Goal: Check status: Check status

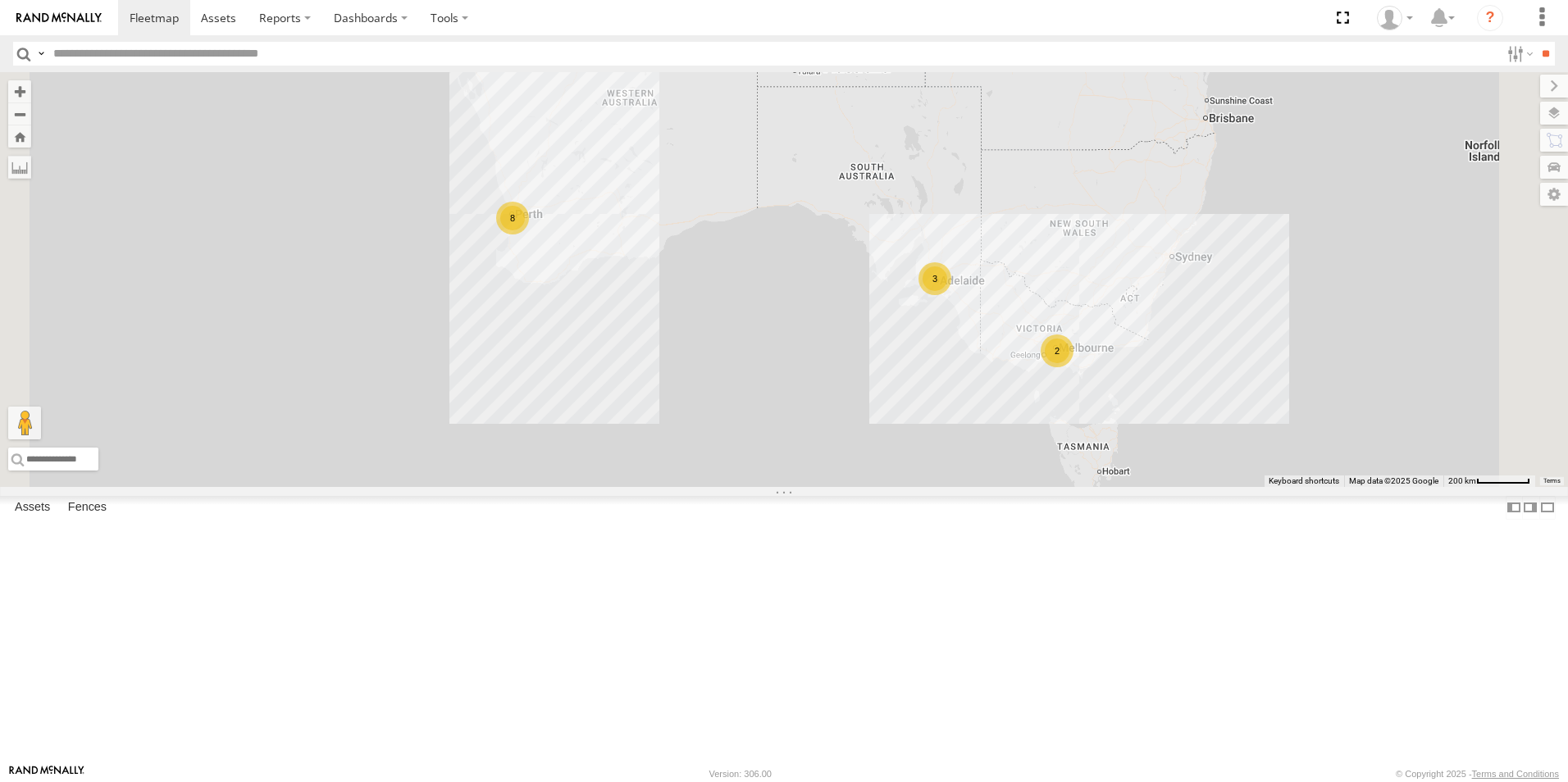
click at [0, 0] on link at bounding box center [0, 0] width 0 height 0
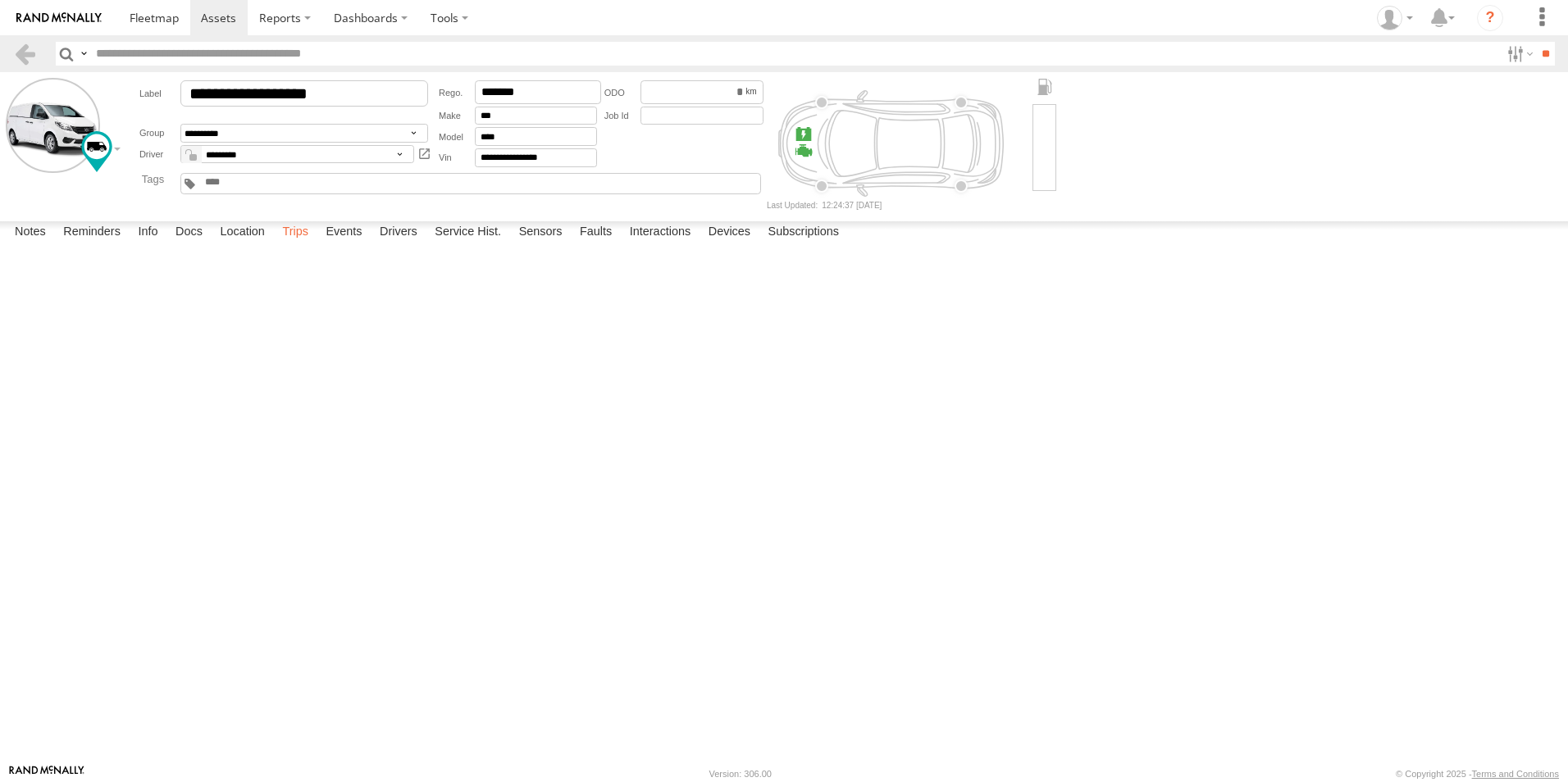
click at [287, 244] on label "Trips" at bounding box center [295, 233] width 42 height 23
click at [25, 53] on link at bounding box center [25, 54] width 23 height 23
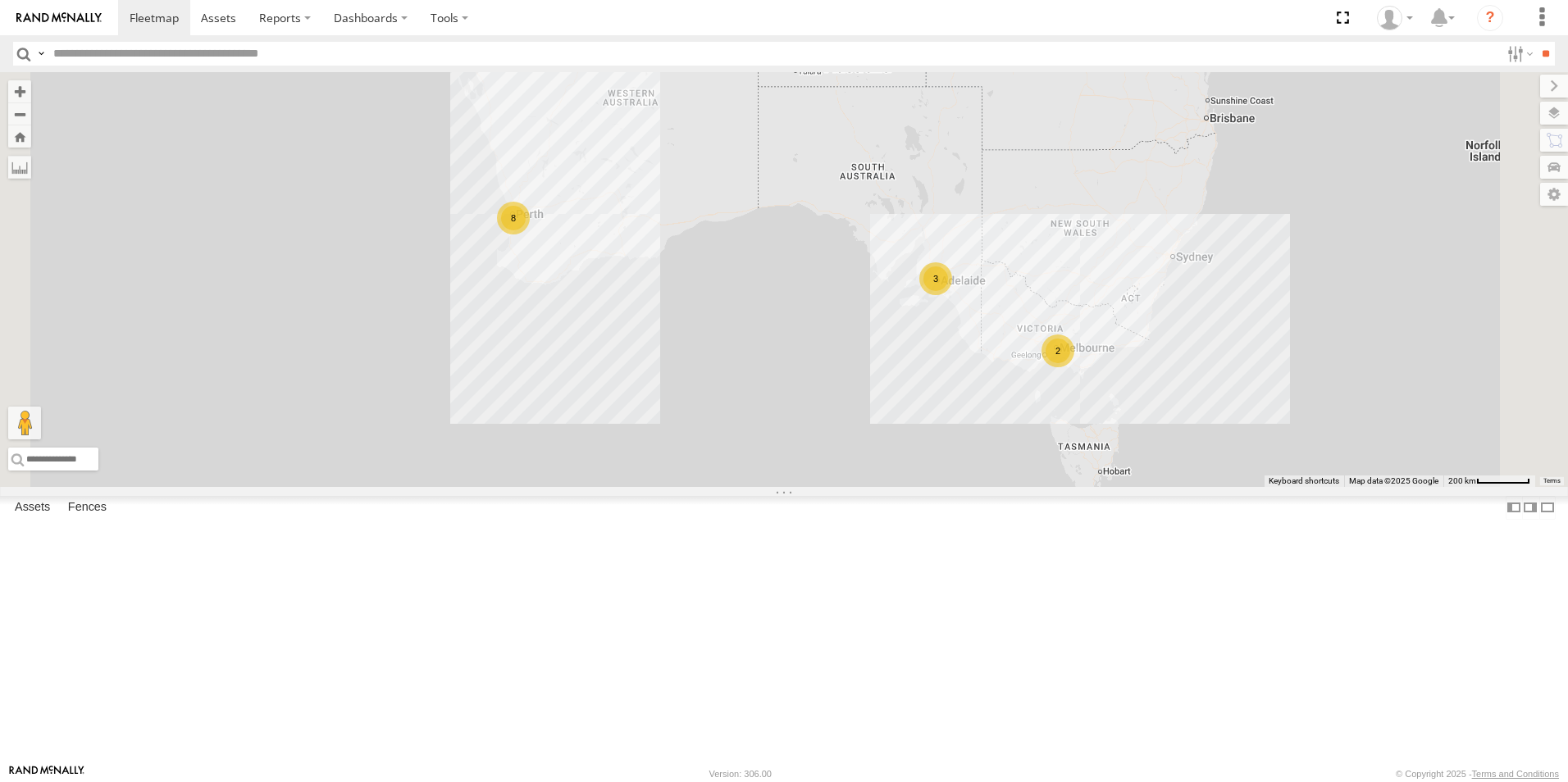
click at [0, 0] on link at bounding box center [0, 0] width 0 height 0
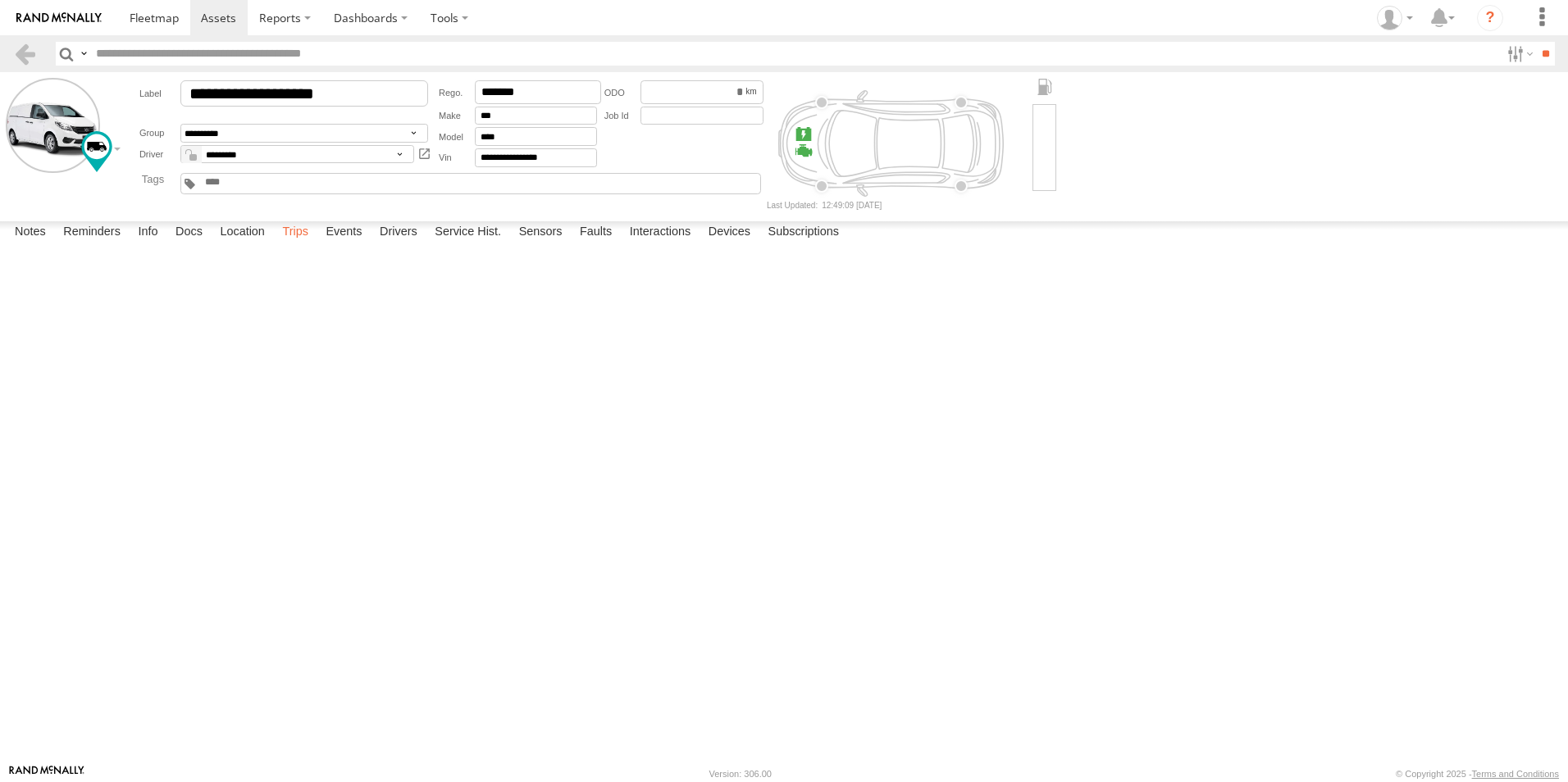
click at [290, 244] on label "Trips" at bounding box center [295, 233] width 42 height 23
click at [31, 56] on link at bounding box center [25, 54] width 23 height 23
